Goal: Task Accomplishment & Management: Complete application form

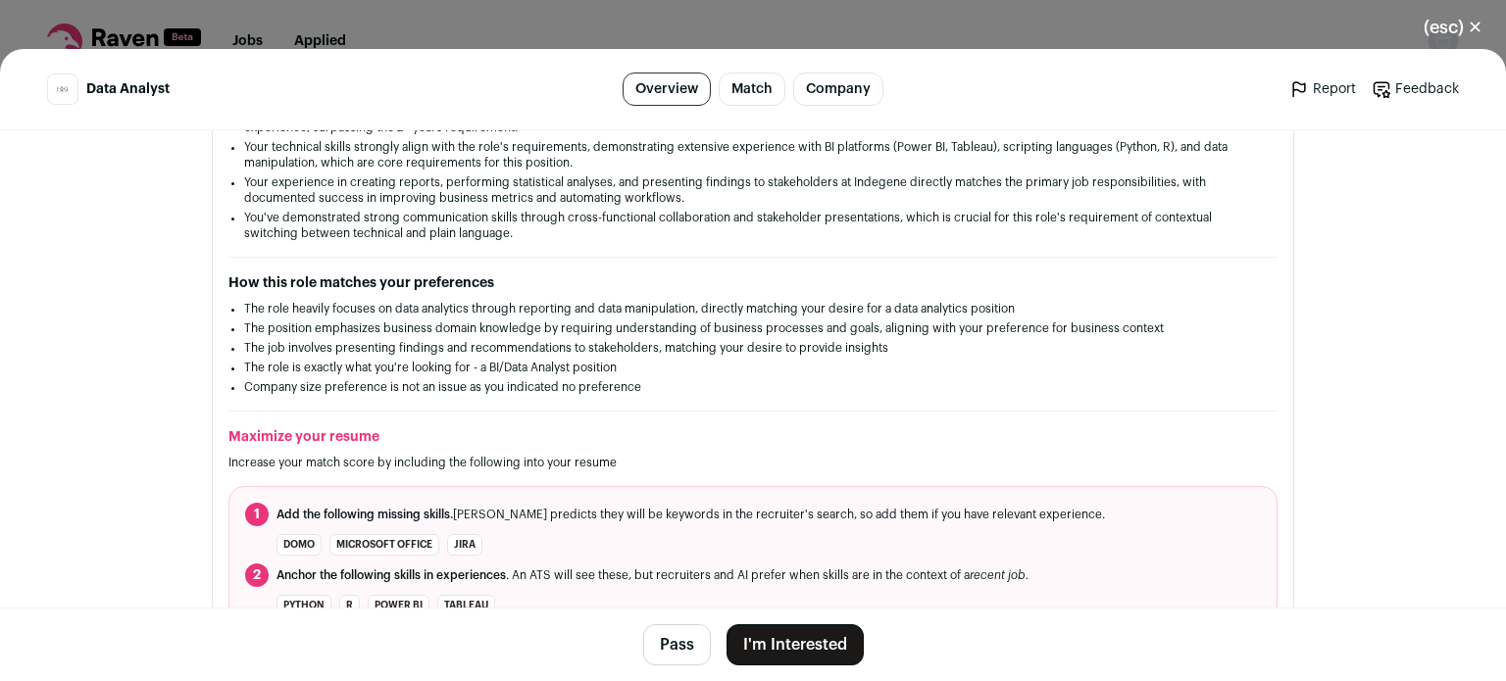
scroll to position [425, 0]
click at [812, 647] on button "I'm Interested" at bounding box center [794, 644] width 137 height 41
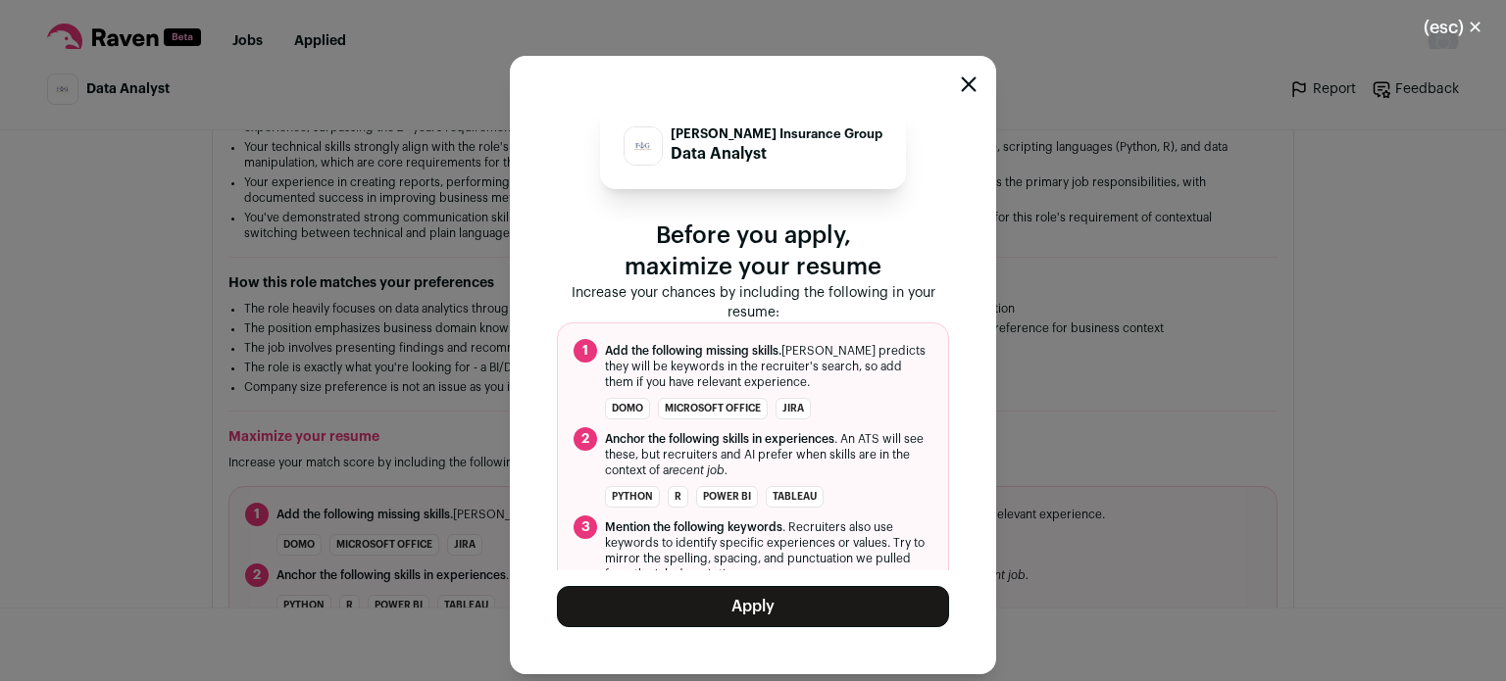
click at [687, 622] on button "Apply" at bounding box center [753, 606] width 392 height 41
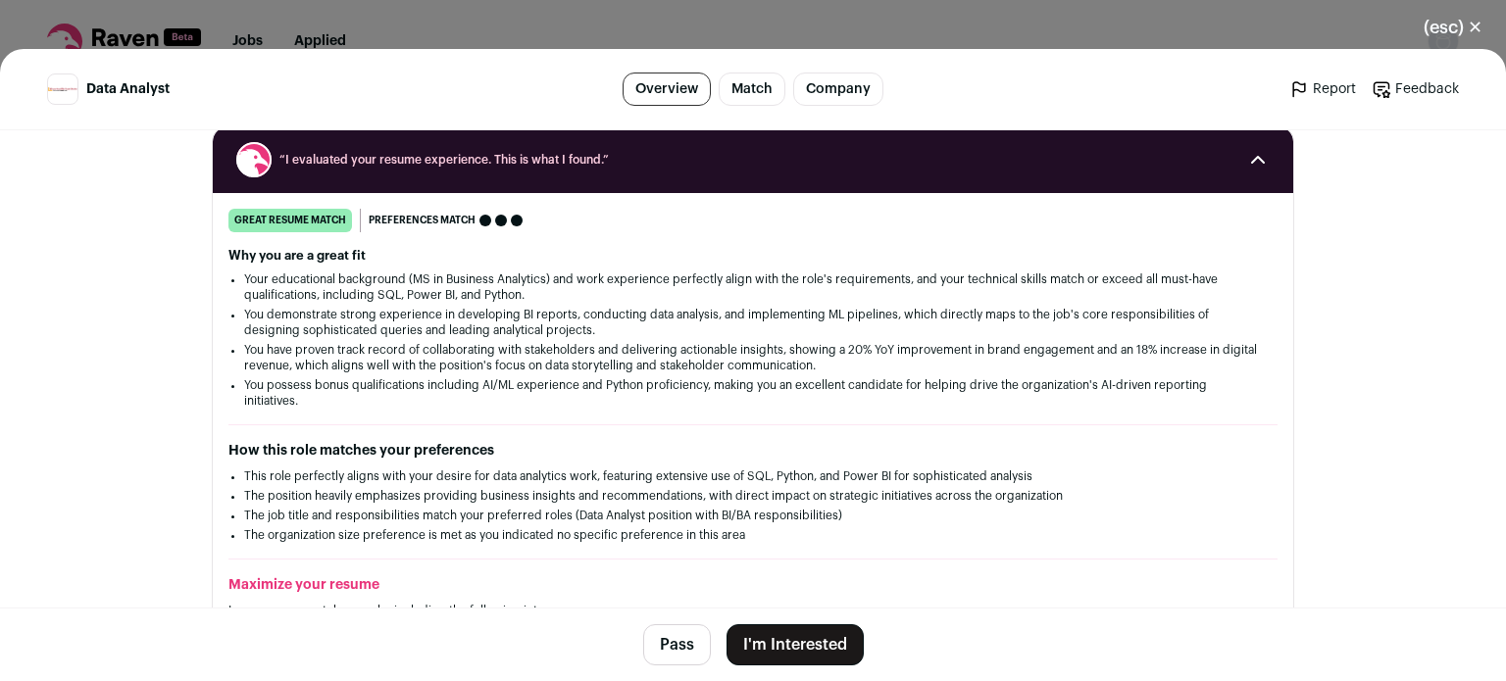
scroll to position [259, 0]
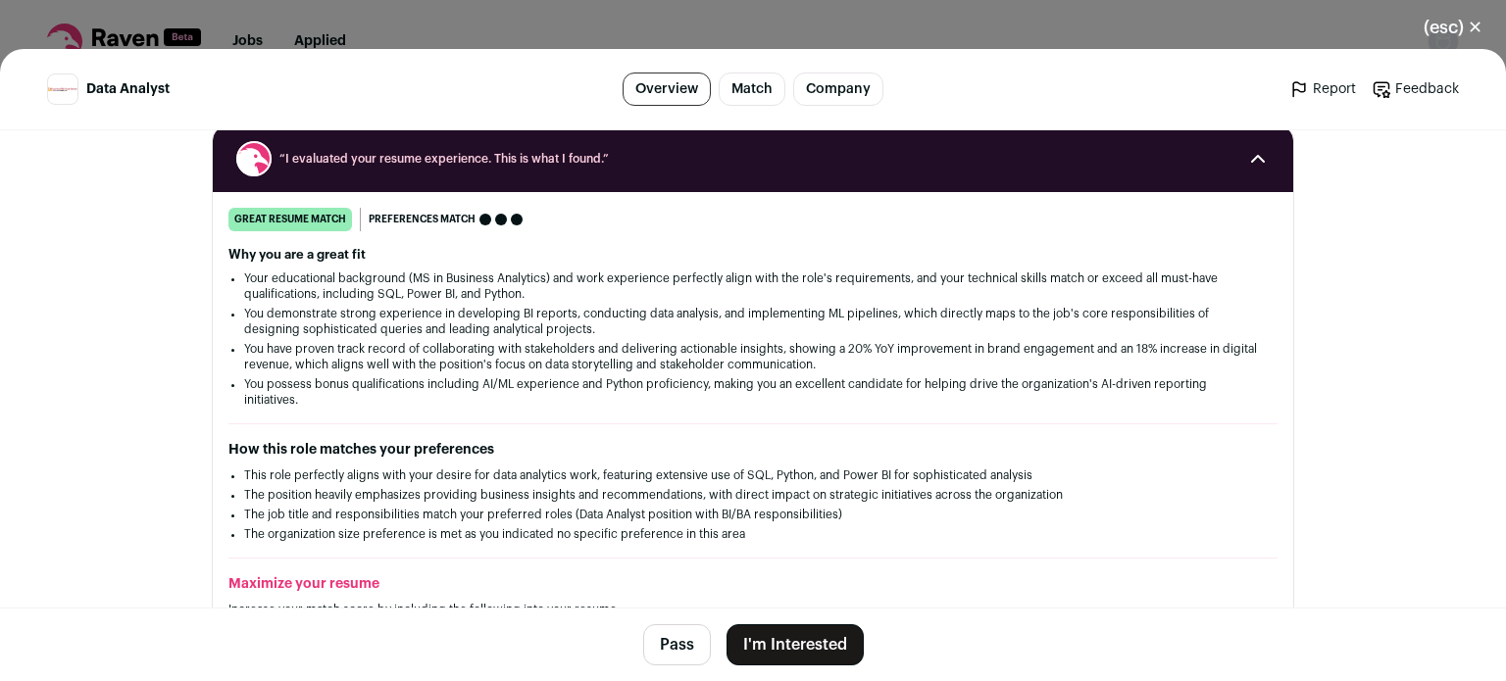
click at [769, 653] on button "I'm Interested" at bounding box center [794, 644] width 137 height 41
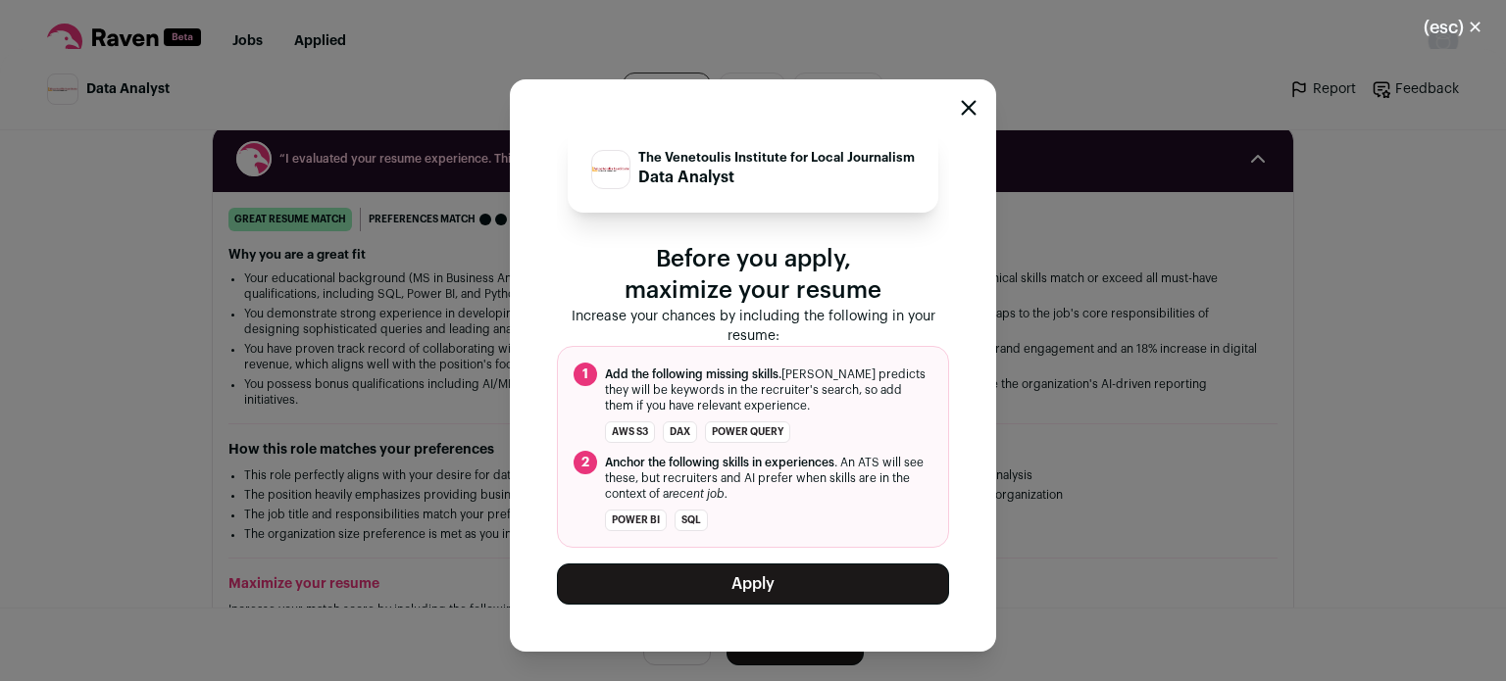
click at [754, 576] on button "Apply" at bounding box center [753, 584] width 392 height 41
